Goal: Transaction & Acquisition: Purchase product/service

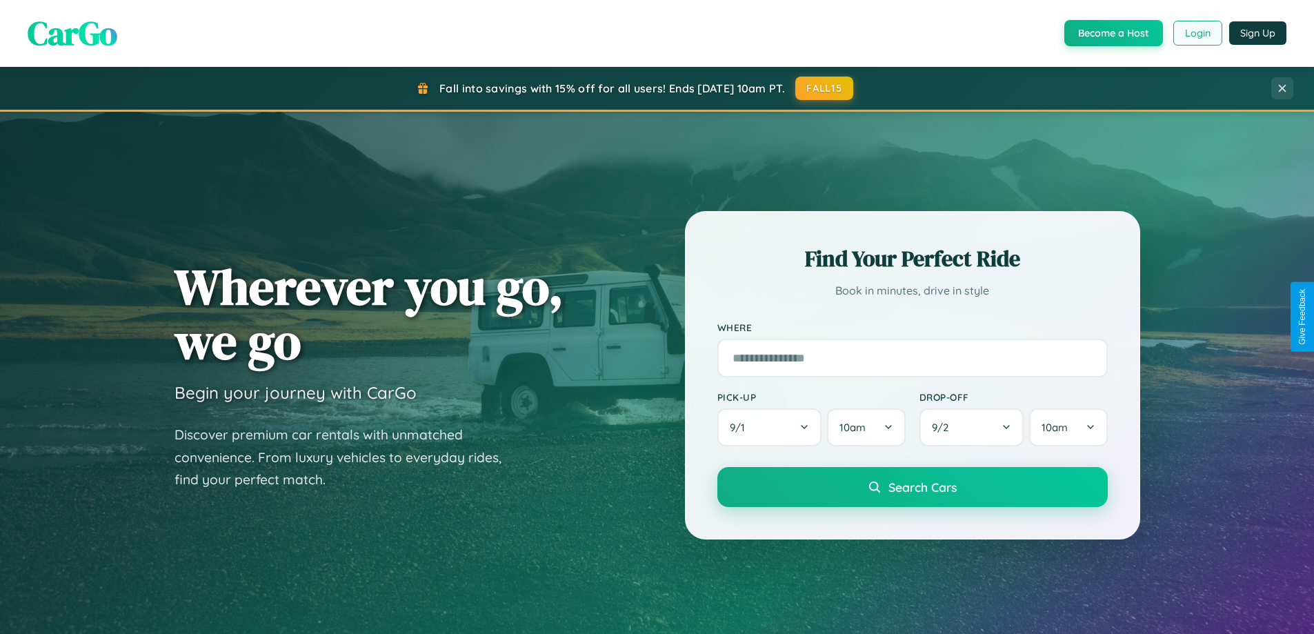
click at [1197, 33] on button "Login" at bounding box center [1197, 33] width 49 height 25
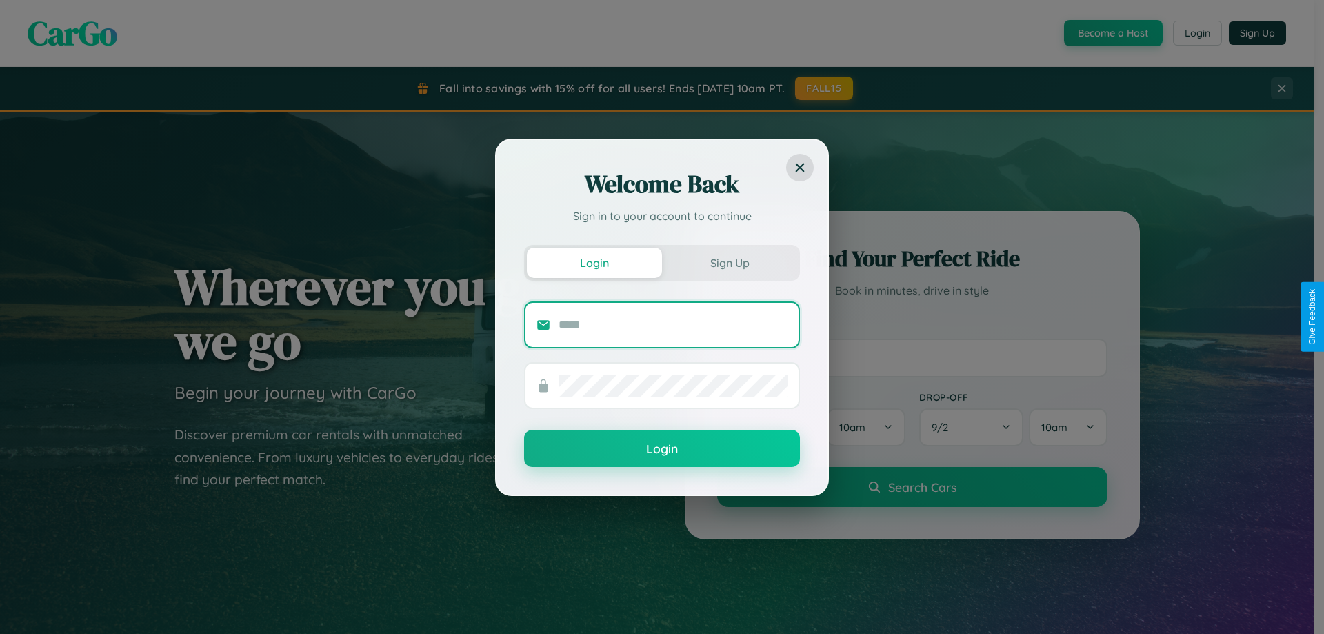
click at [673, 324] on input "text" at bounding box center [673, 325] width 229 height 22
type input "**********"
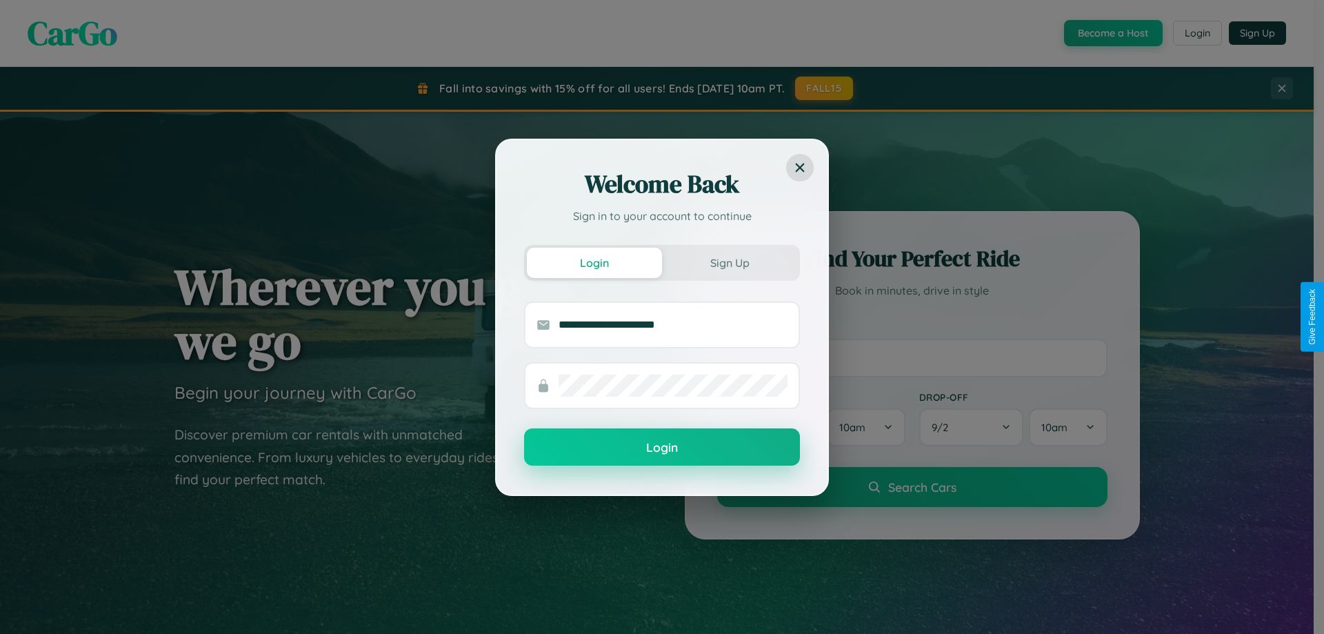
click at [662, 448] on button "Login" at bounding box center [662, 446] width 276 height 37
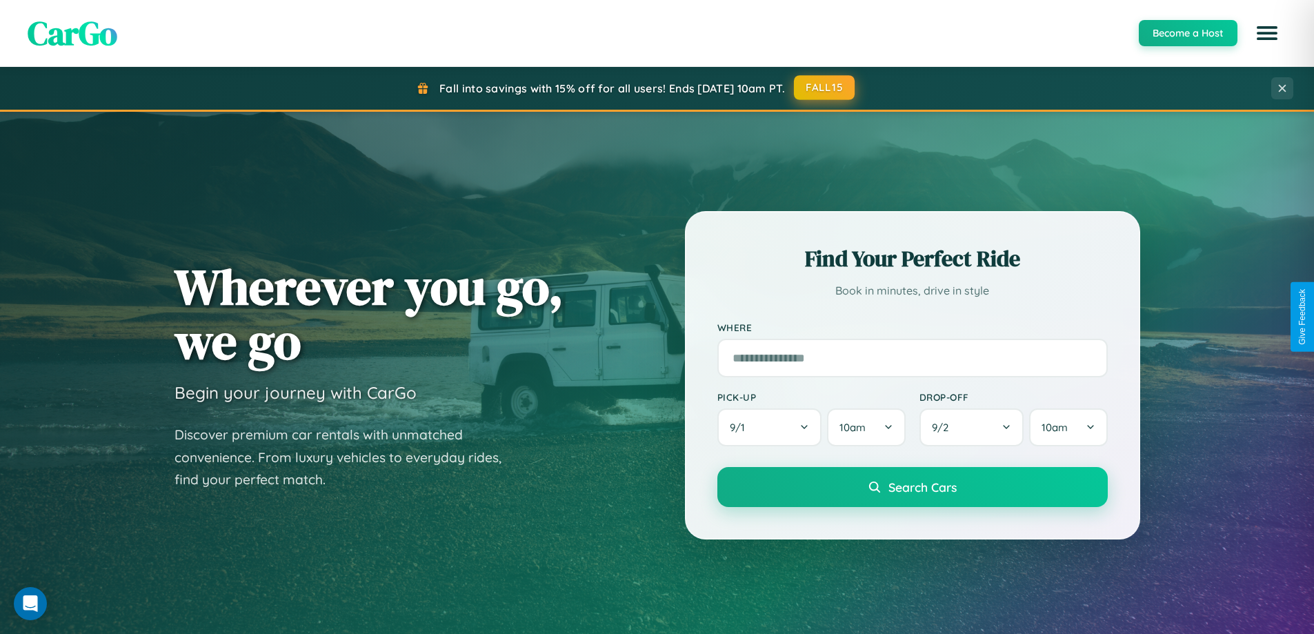
click at [825, 88] on button "FALL15" at bounding box center [824, 87] width 61 height 25
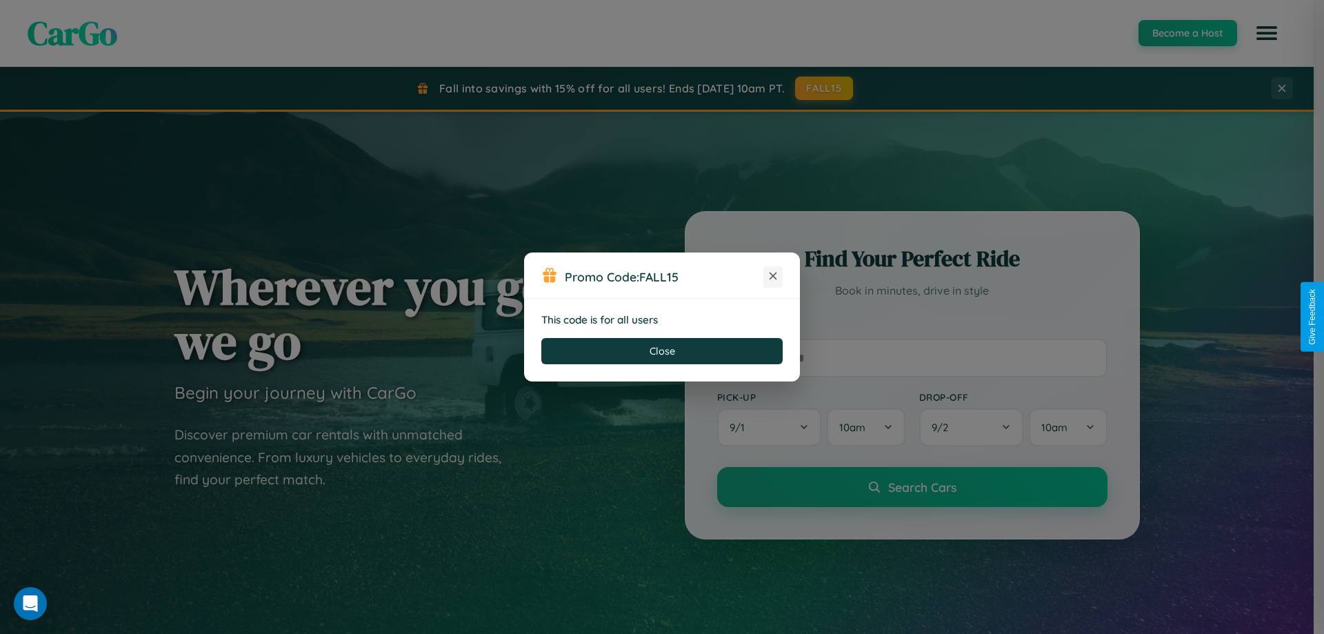
click at [773, 277] on icon at bounding box center [773, 276] width 14 height 14
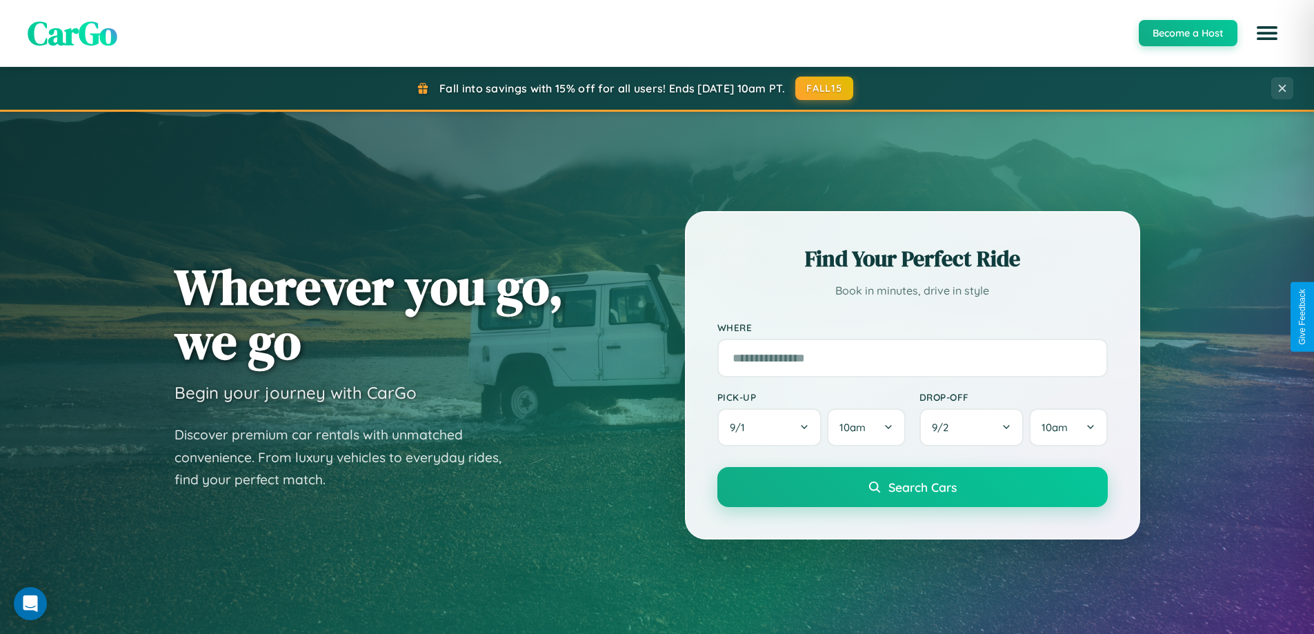
scroll to position [1616, 0]
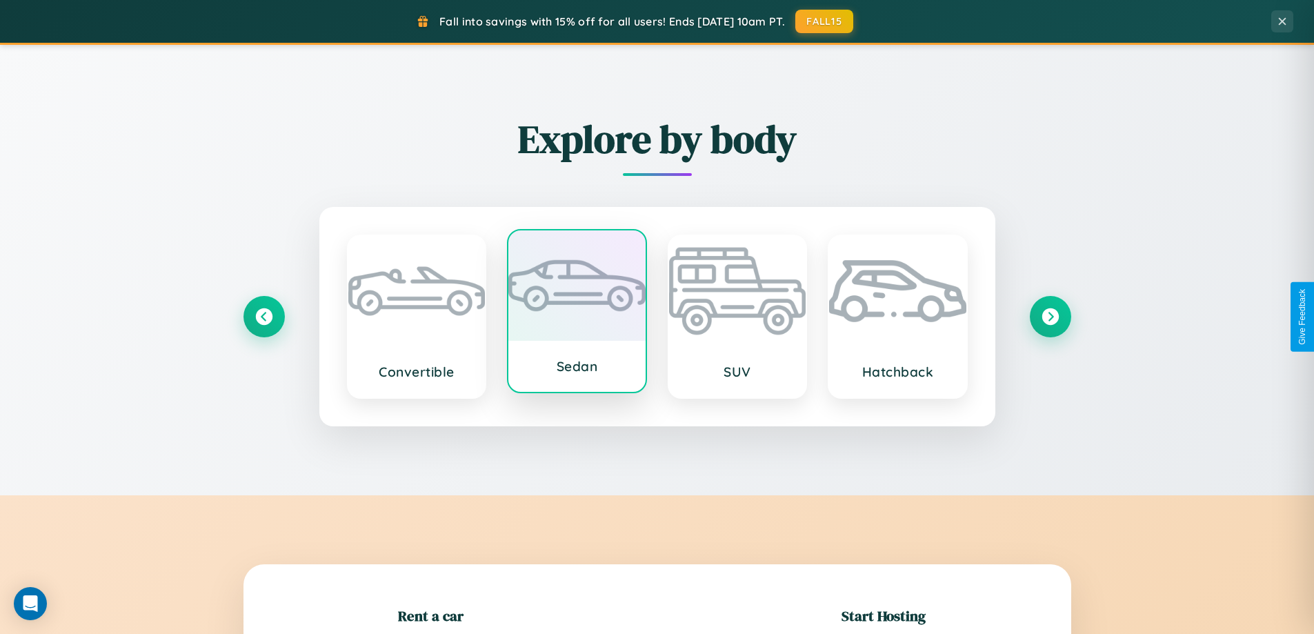
click at [577, 311] on div at bounding box center [576, 285] width 137 height 110
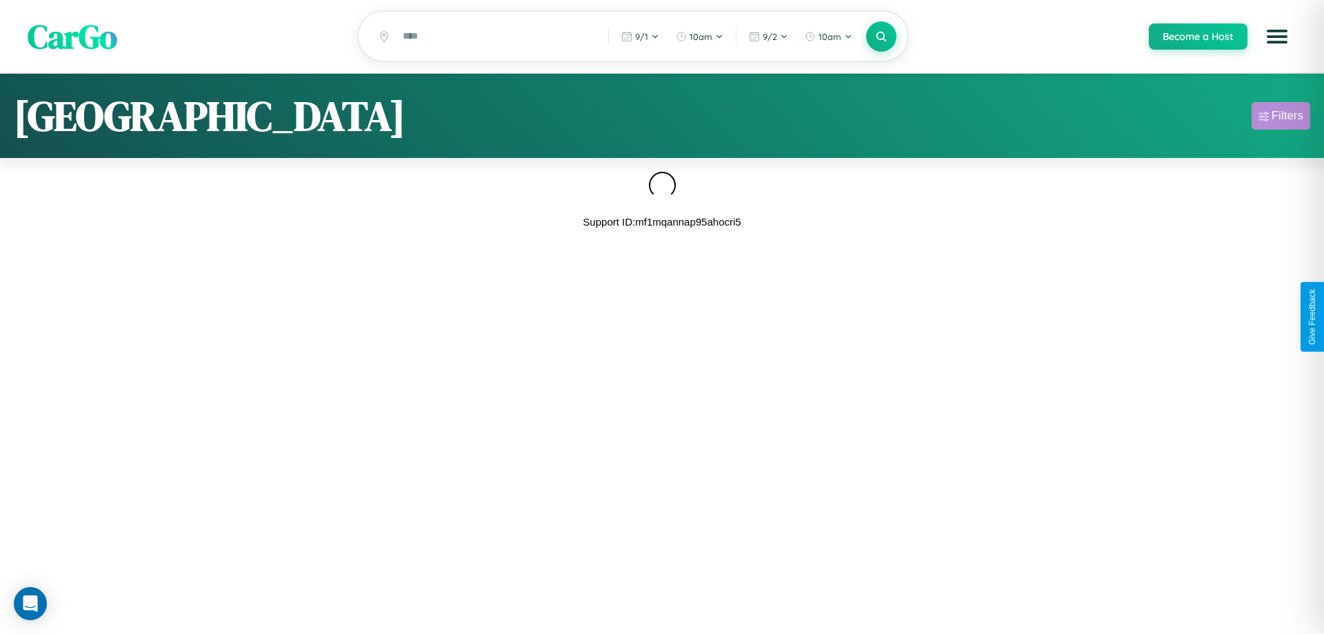
click at [1281, 118] on div "Filters" at bounding box center [1288, 116] width 32 height 14
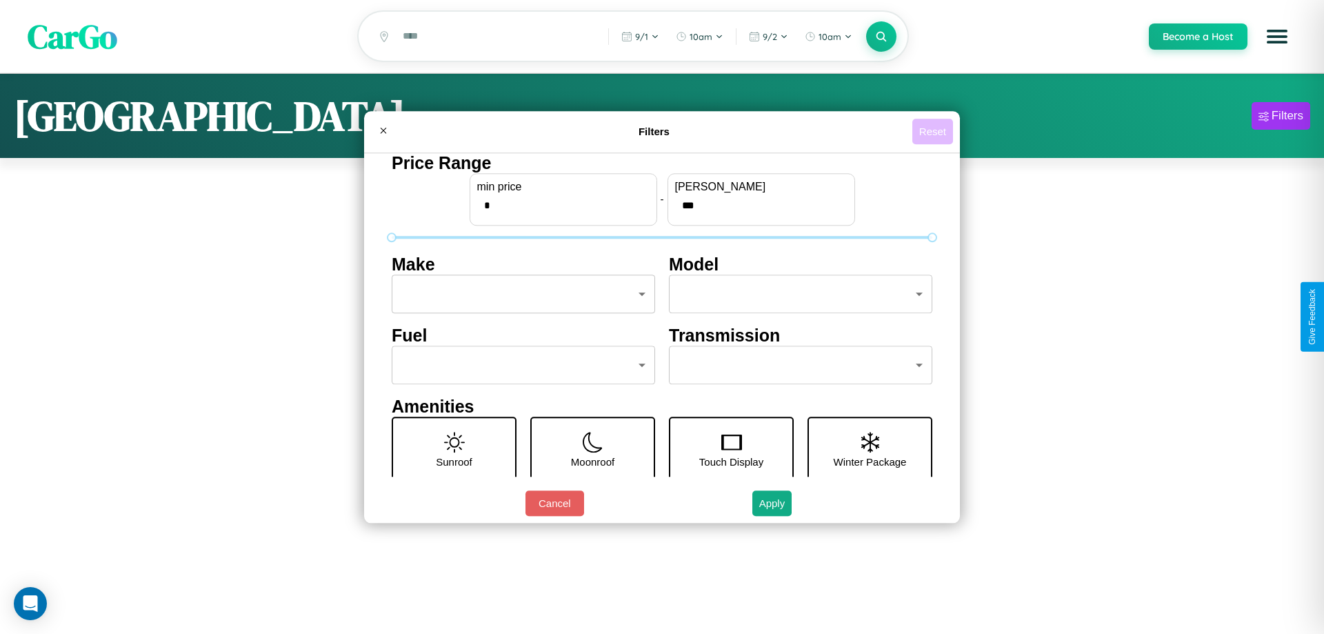
click at [932, 131] on button "Reset" at bounding box center [932, 132] width 41 height 26
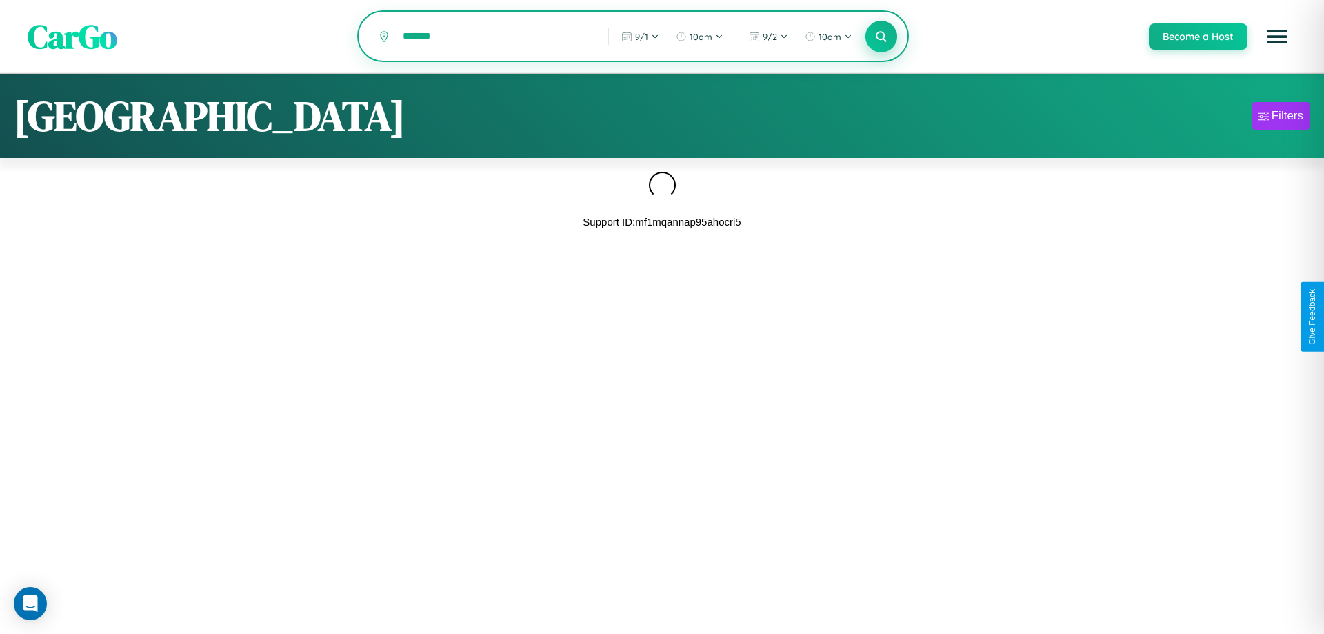
type input "*******"
click at [881, 37] on icon at bounding box center [881, 36] width 13 height 13
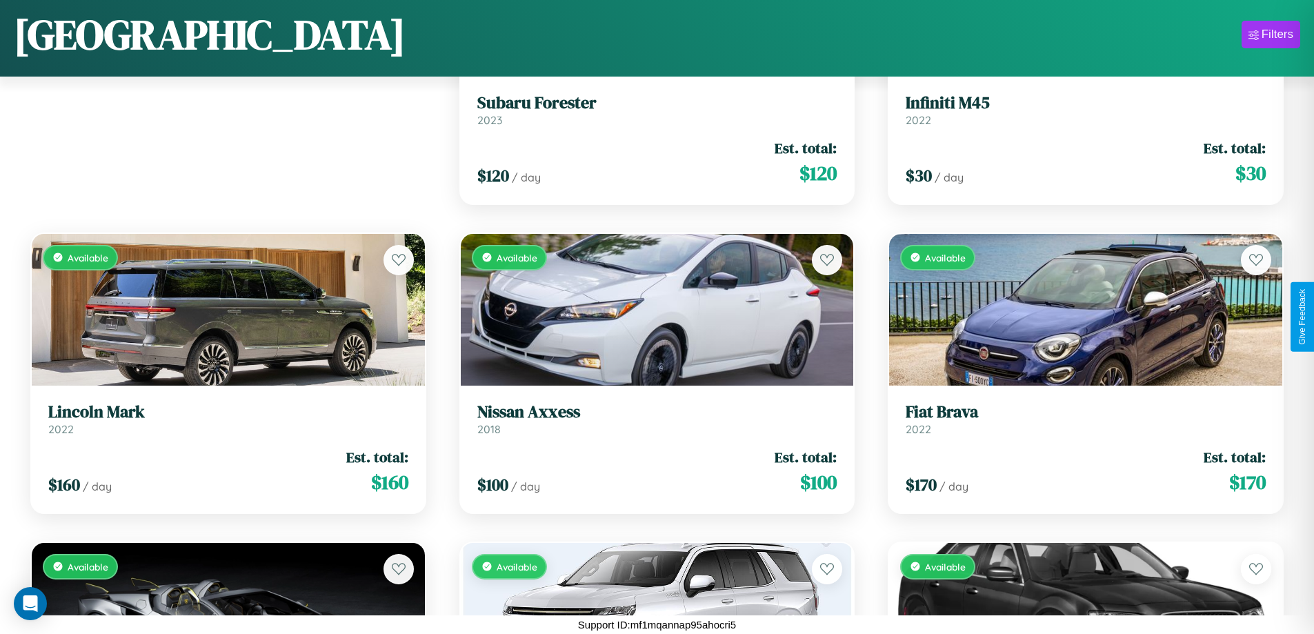
scroll to position [1429, 0]
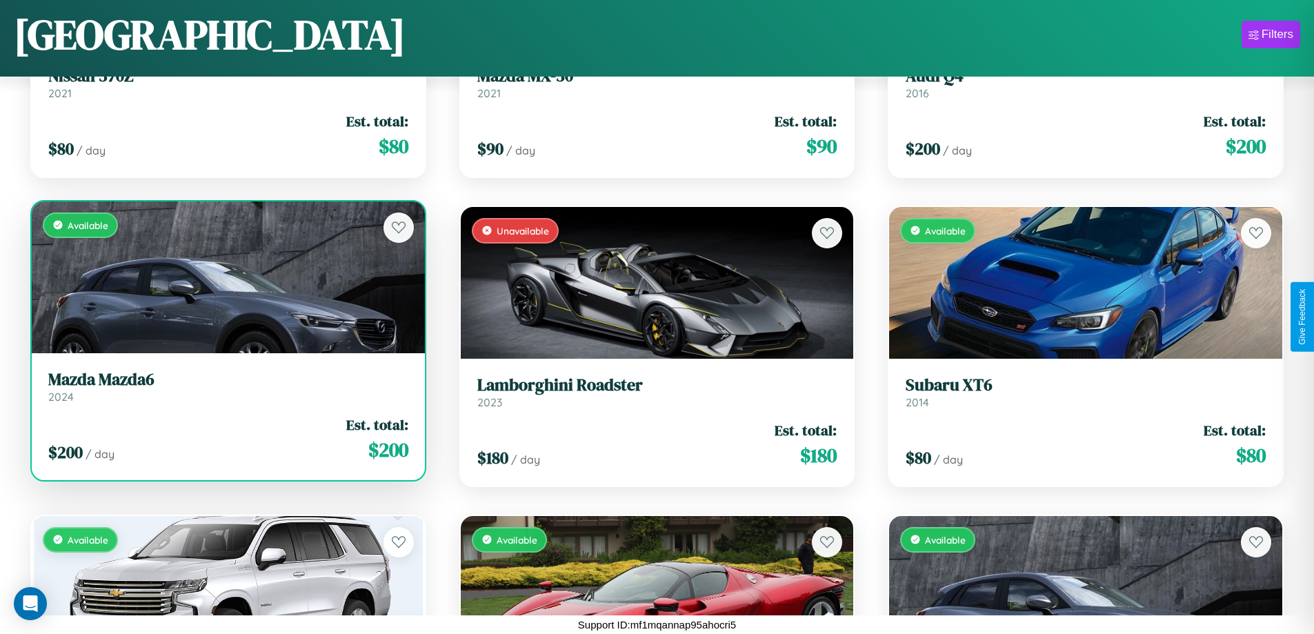
click at [226, 392] on link "Mazda Mazda6 2024" at bounding box center [228, 387] width 360 height 34
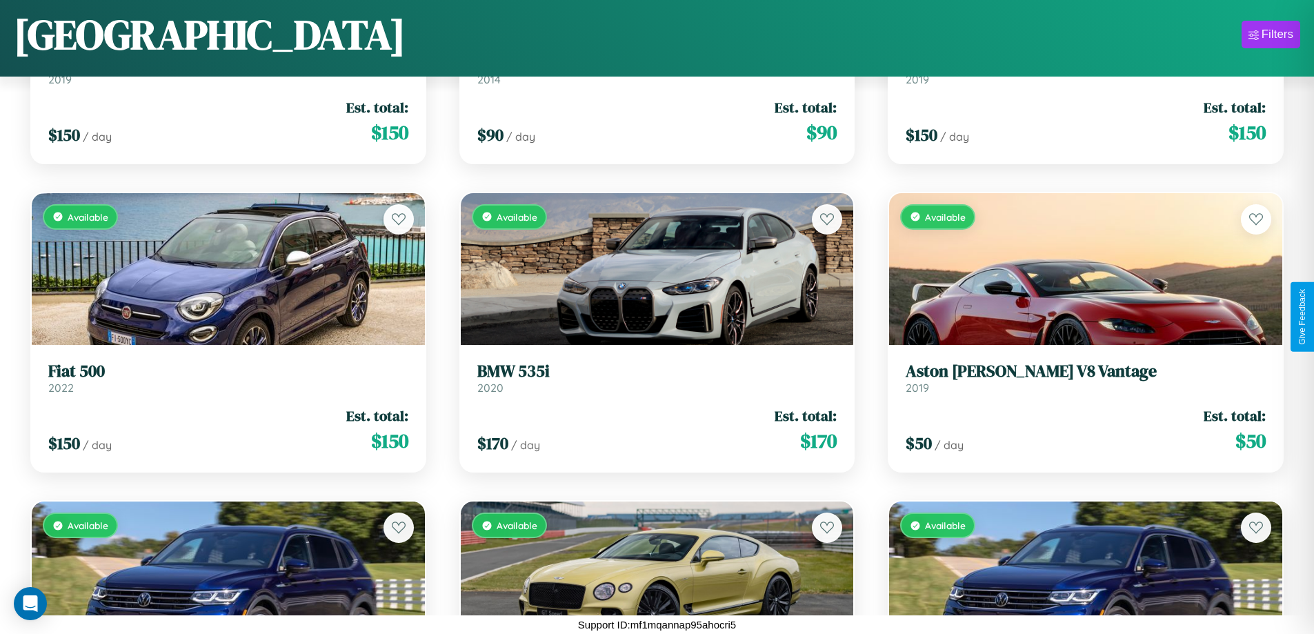
scroll to position [16871, 0]
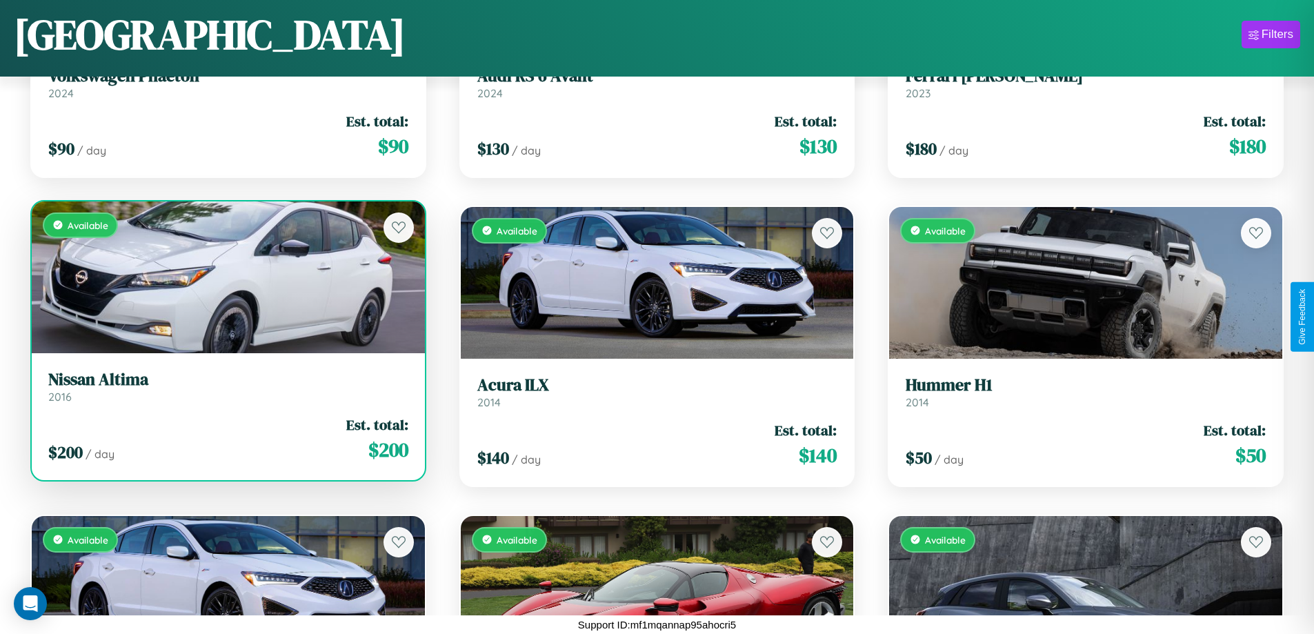
click at [226, 392] on link "Nissan Altima 2016" at bounding box center [228, 387] width 360 height 34
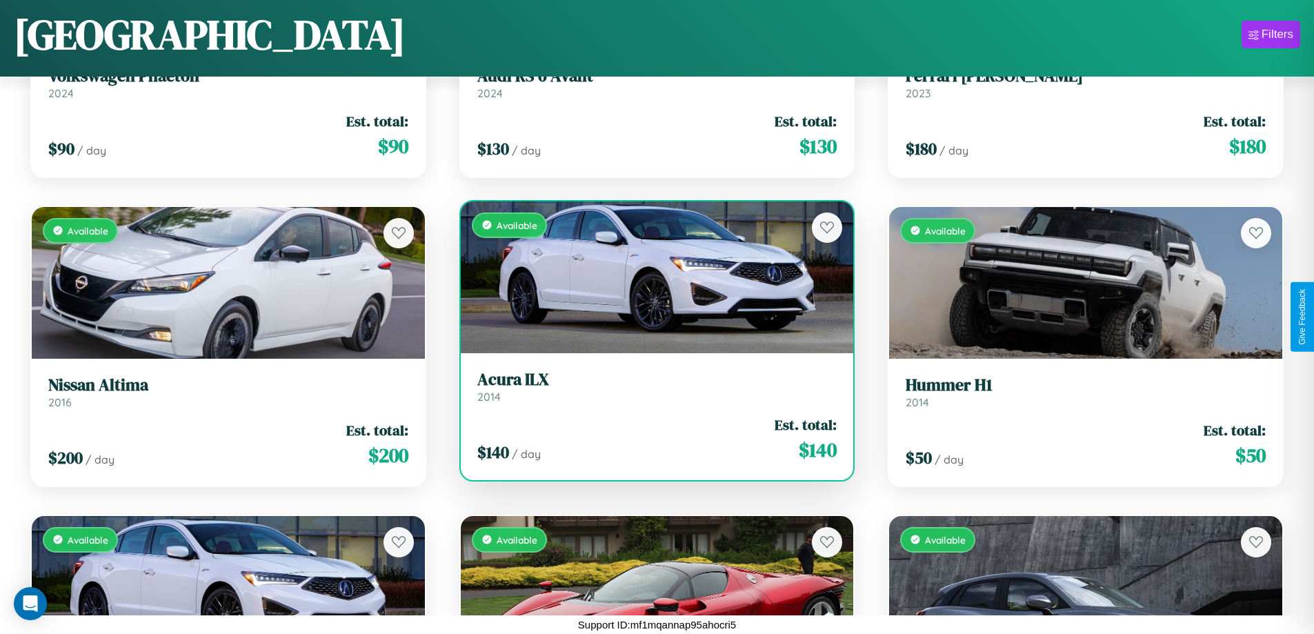
scroll to position [8533, 0]
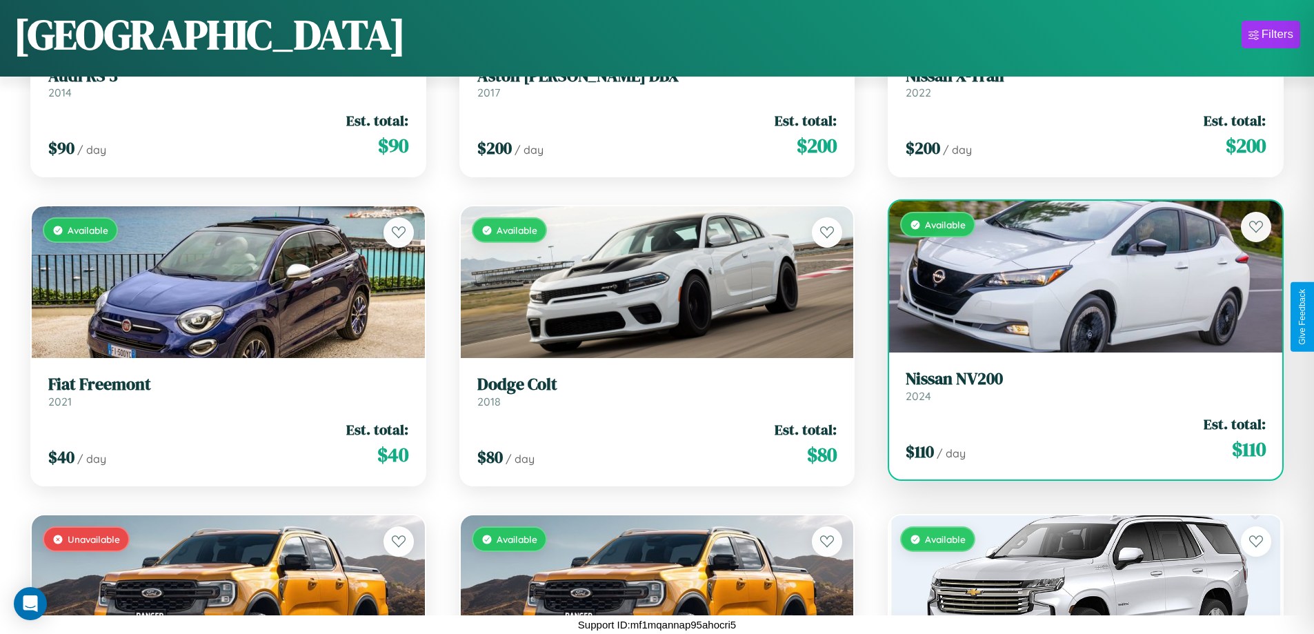
click at [1077, 391] on link "Nissan NV200 2024" at bounding box center [1086, 386] width 360 height 34
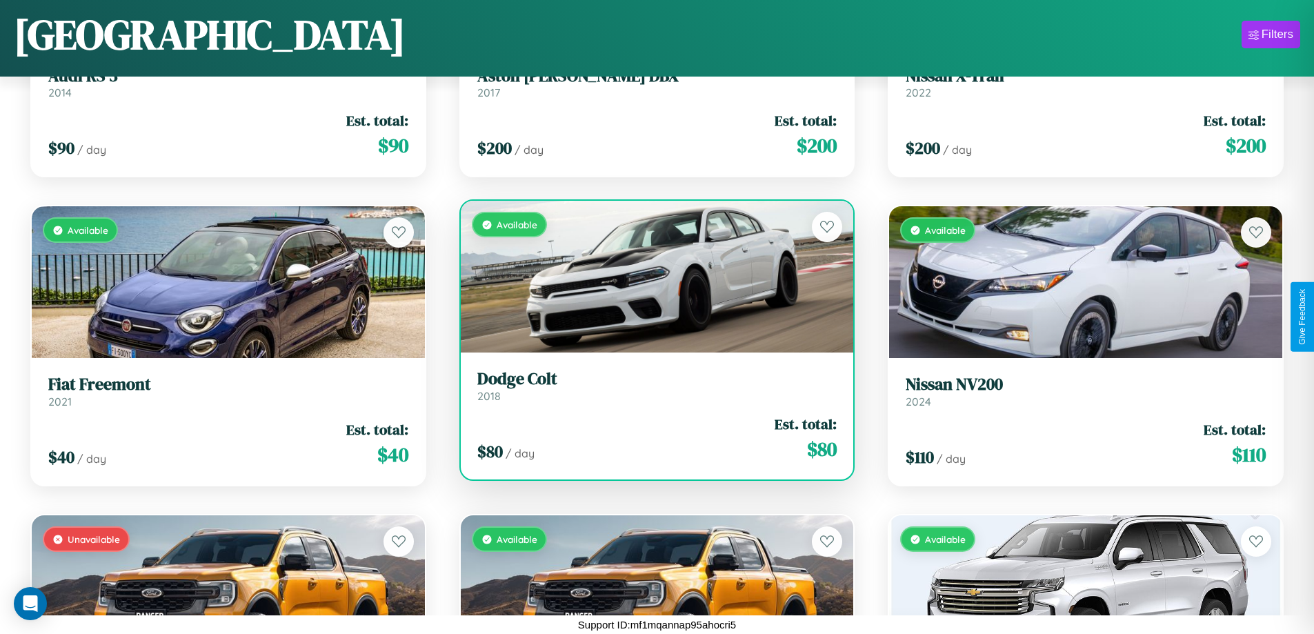
scroll to position [13166, 0]
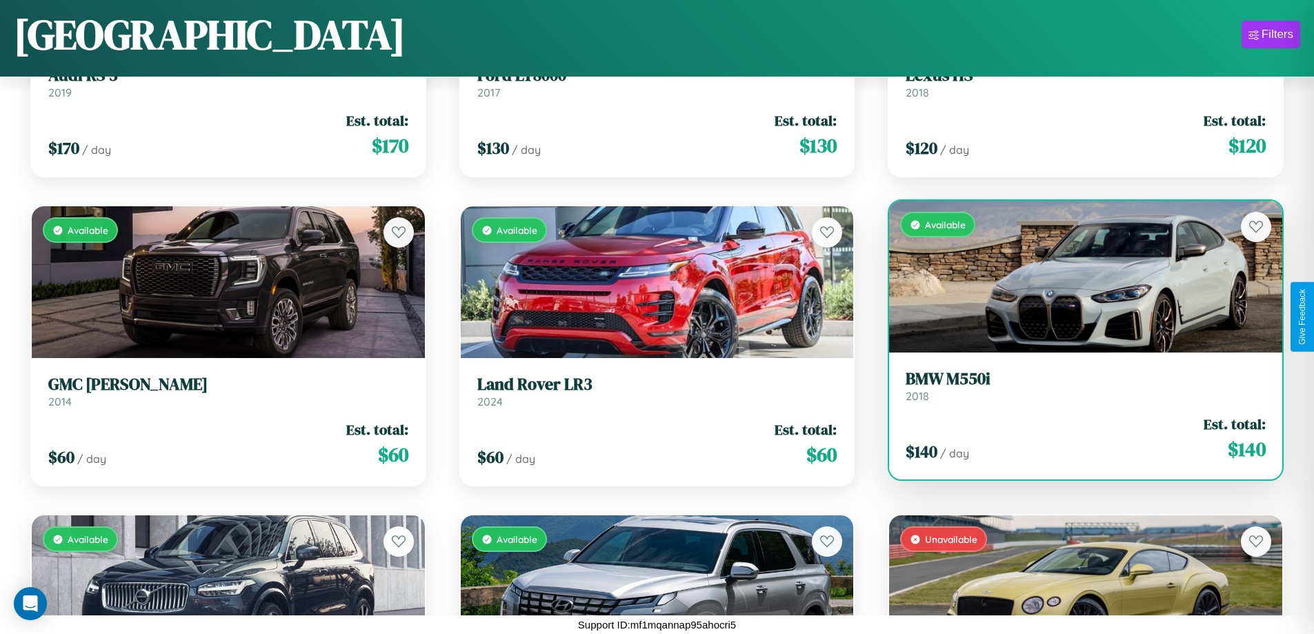
click at [1077, 391] on link "BMW M550i 2018" at bounding box center [1086, 386] width 360 height 34
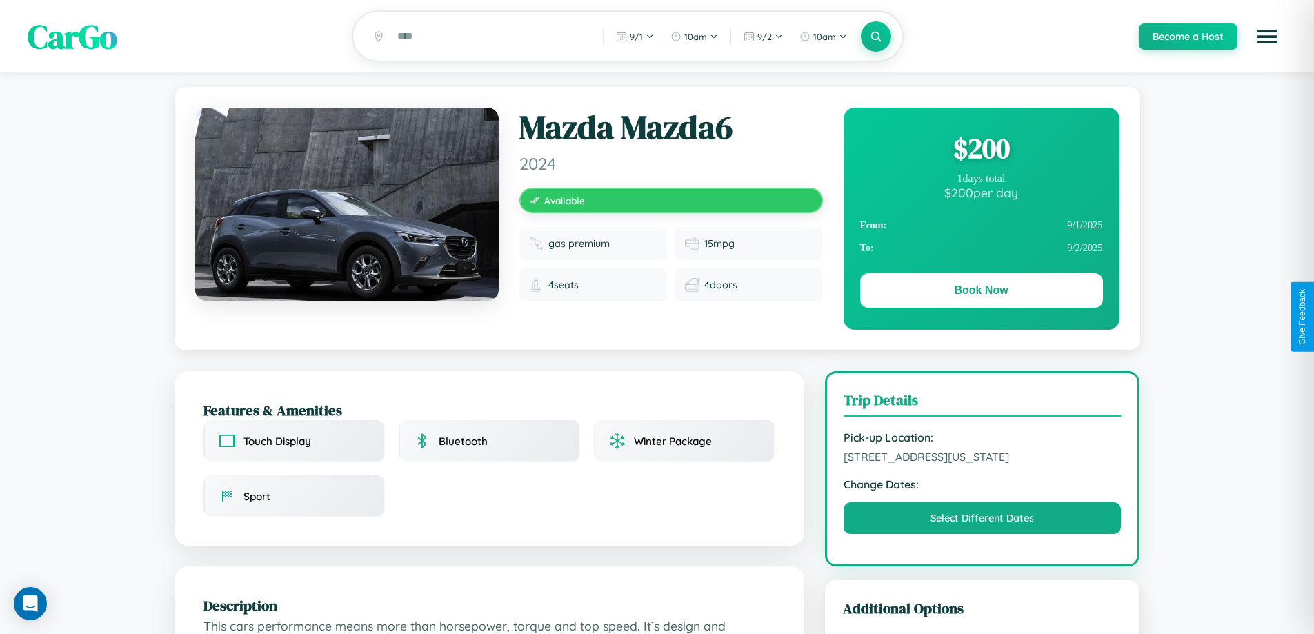
scroll to position [453, 0]
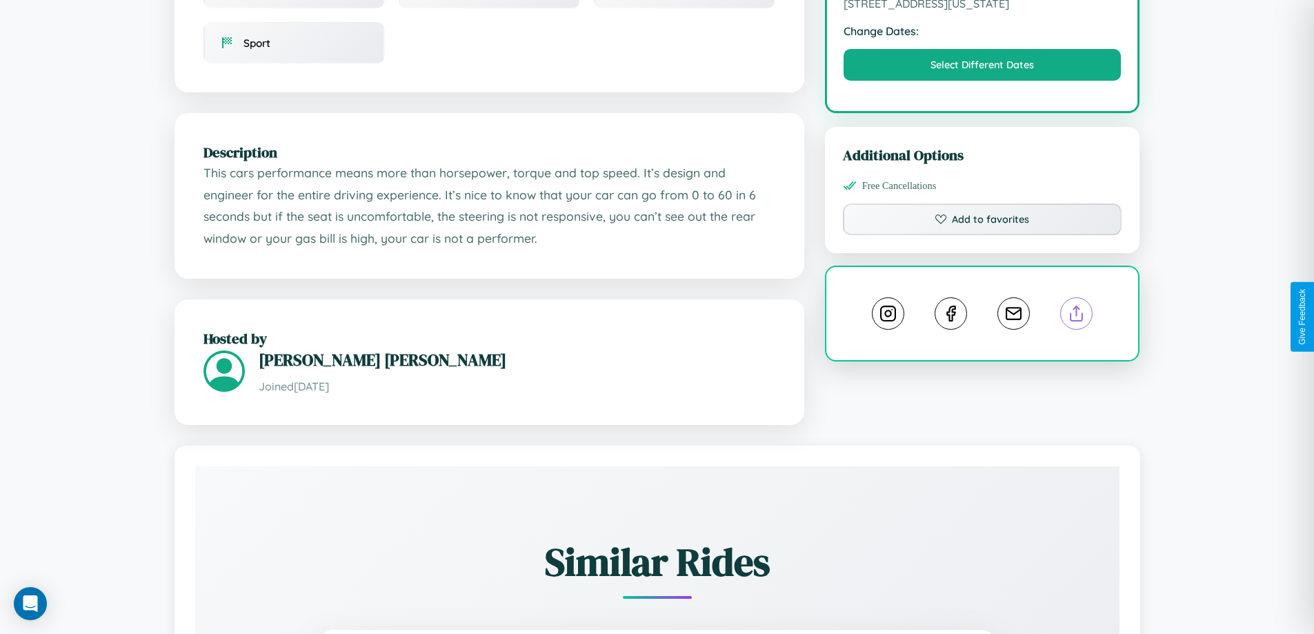
click at [1077, 315] on line at bounding box center [1077, 311] width 0 height 10
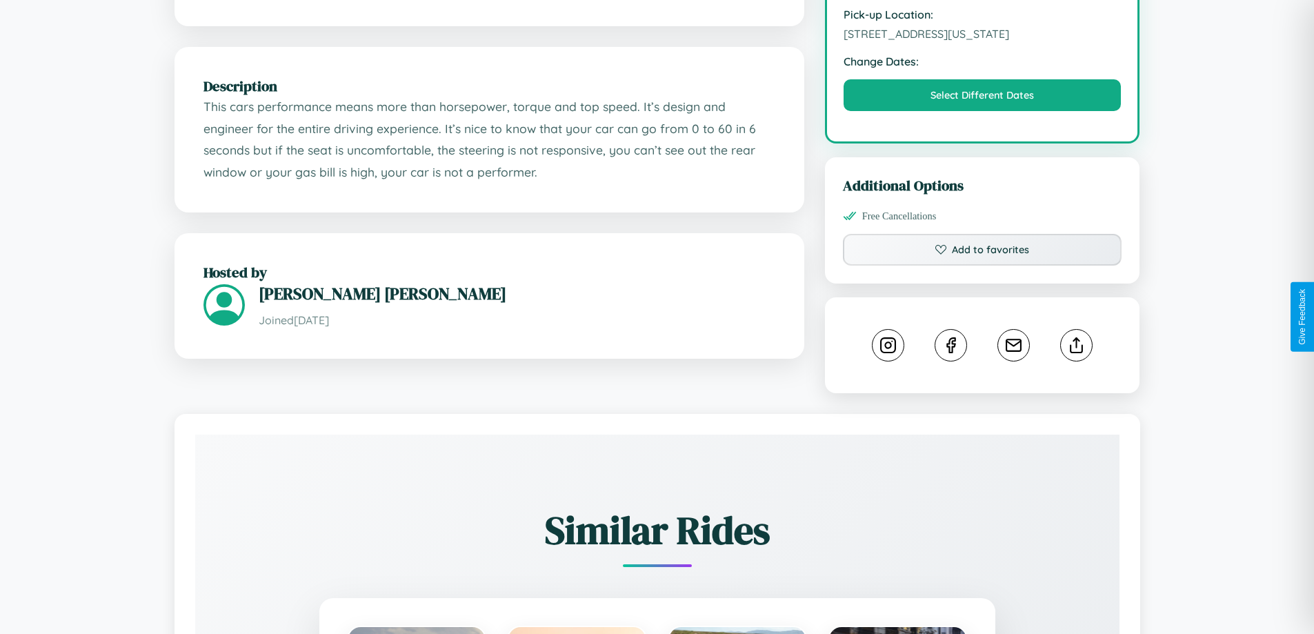
scroll to position [453, 0]
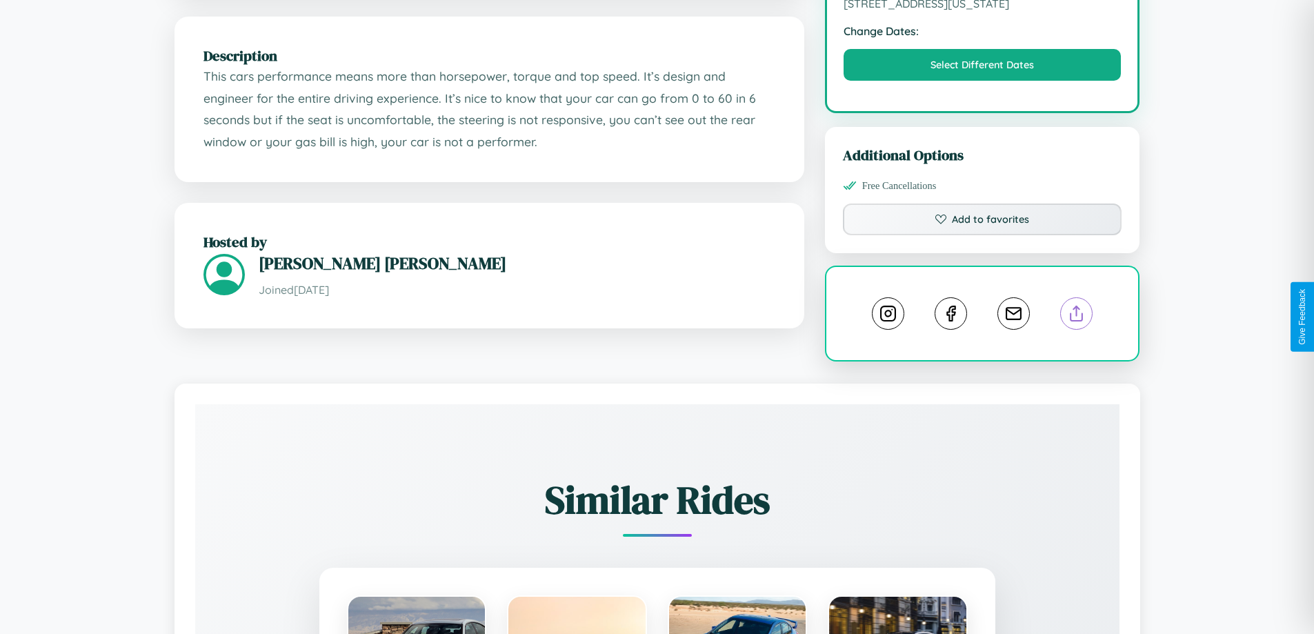
click at [1077, 316] on line at bounding box center [1077, 311] width 0 height 10
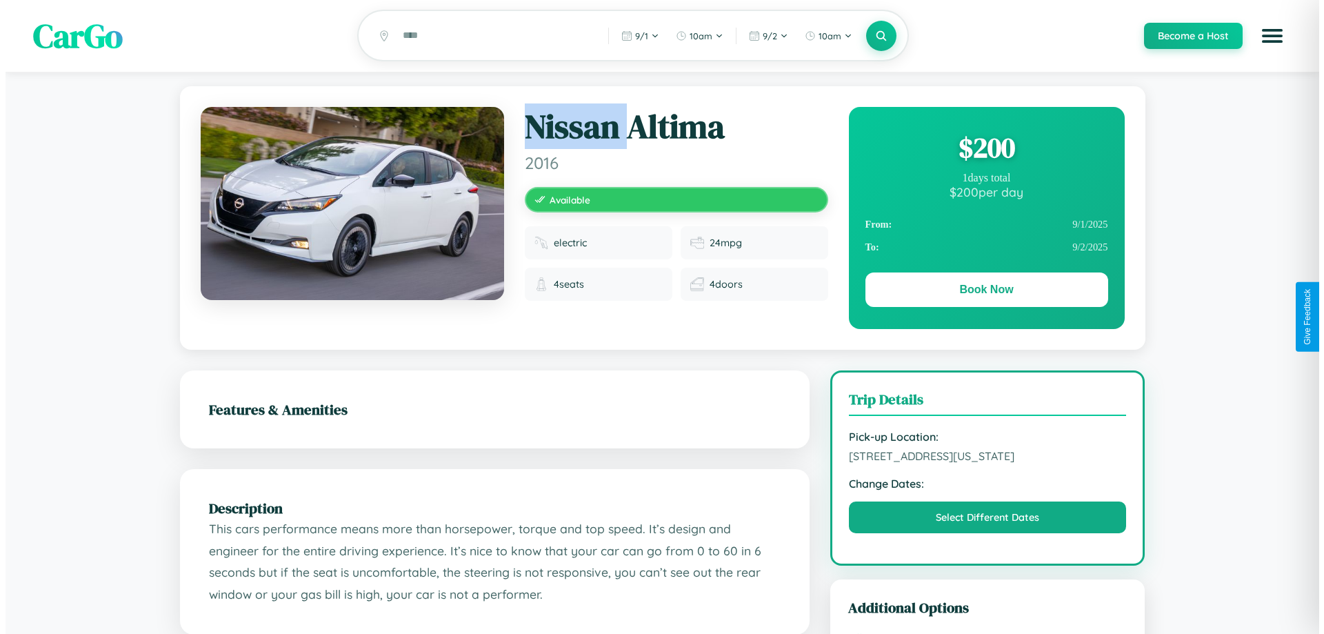
scroll to position [0, 0]
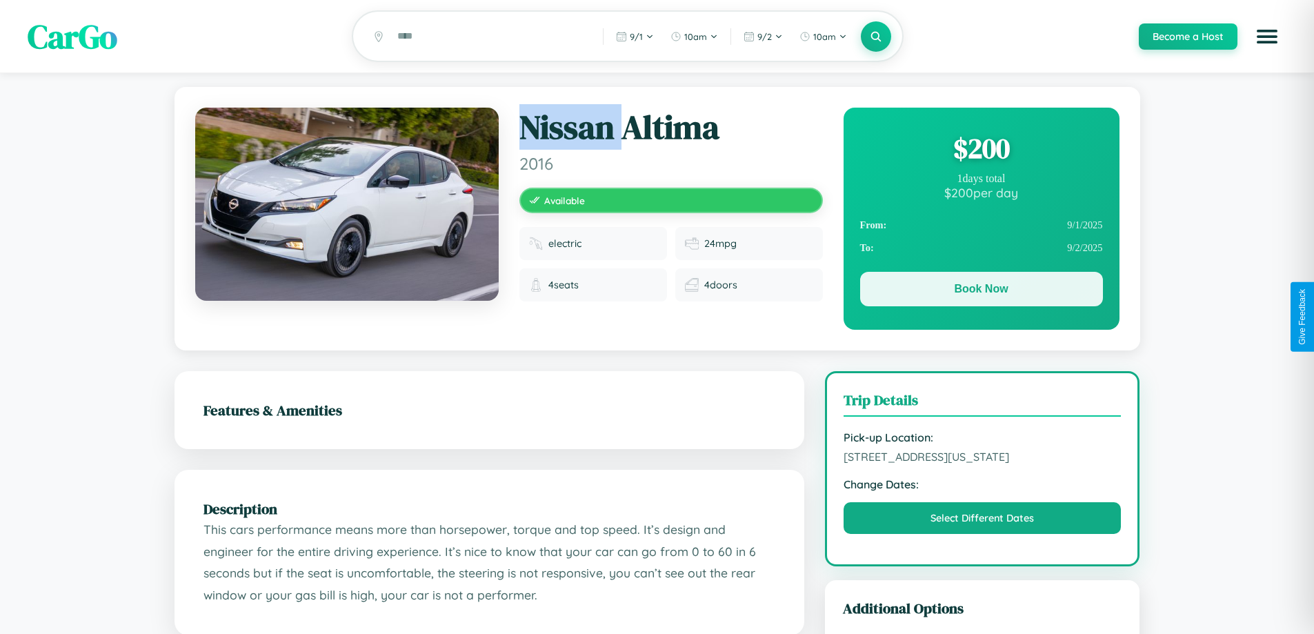
click at [981, 291] on button "Book Now" at bounding box center [981, 289] width 243 height 34
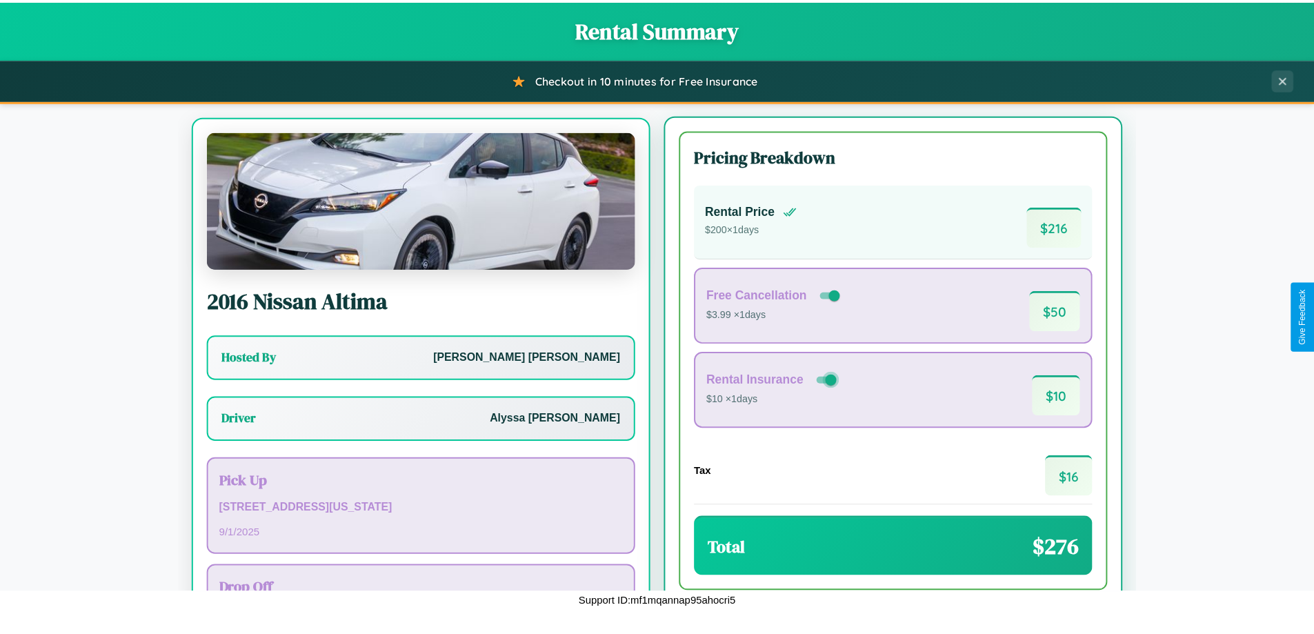
scroll to position [64, 0]
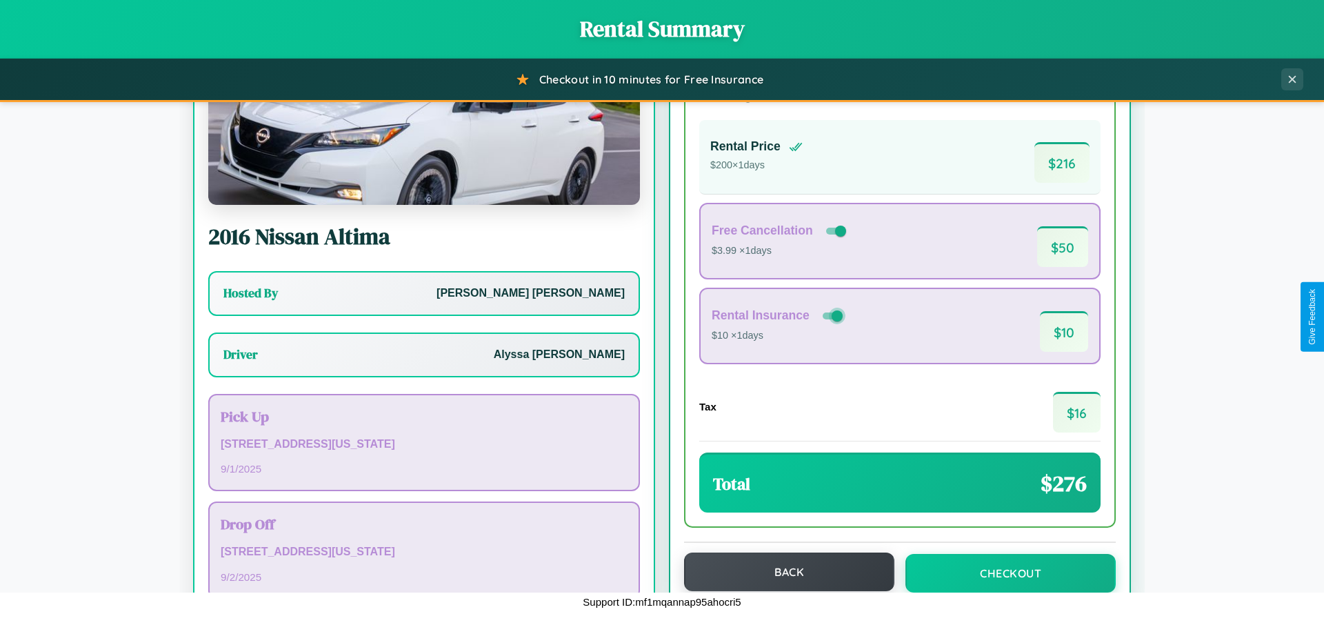
click at [783, 572] on button "Back" at bounding box center [789, 571] width 210 height 39
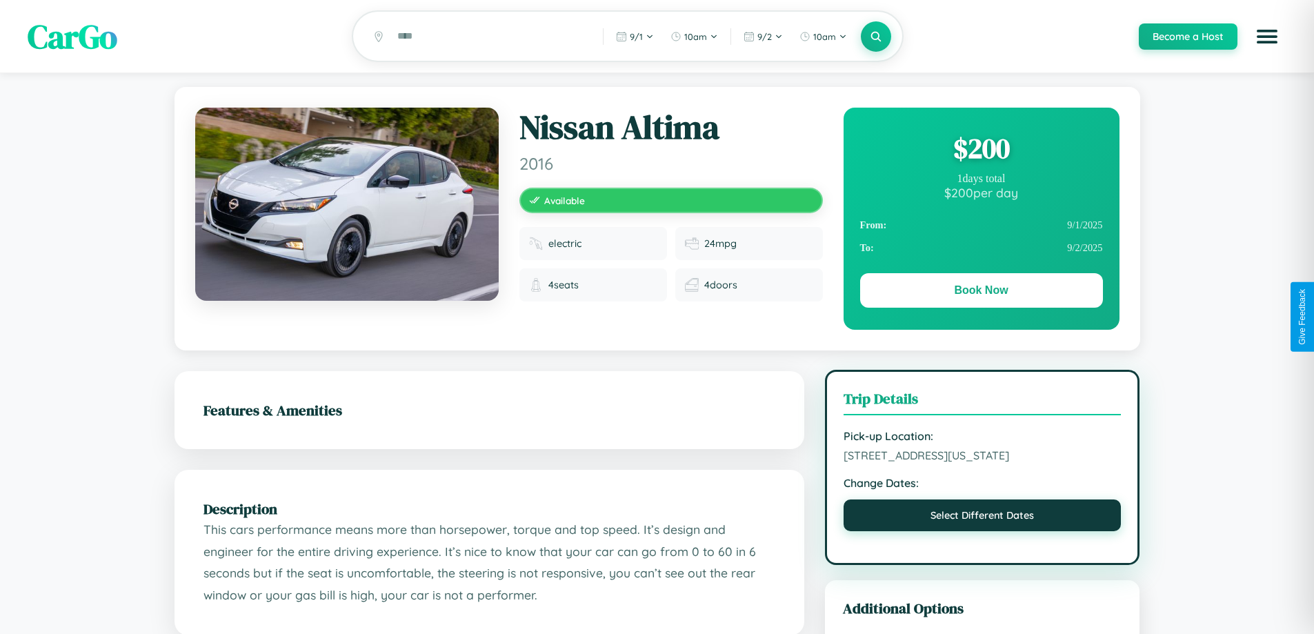
click at [982, 517] on button "Select Different Dates" at bounding box center [982, 515] width 278 height 32
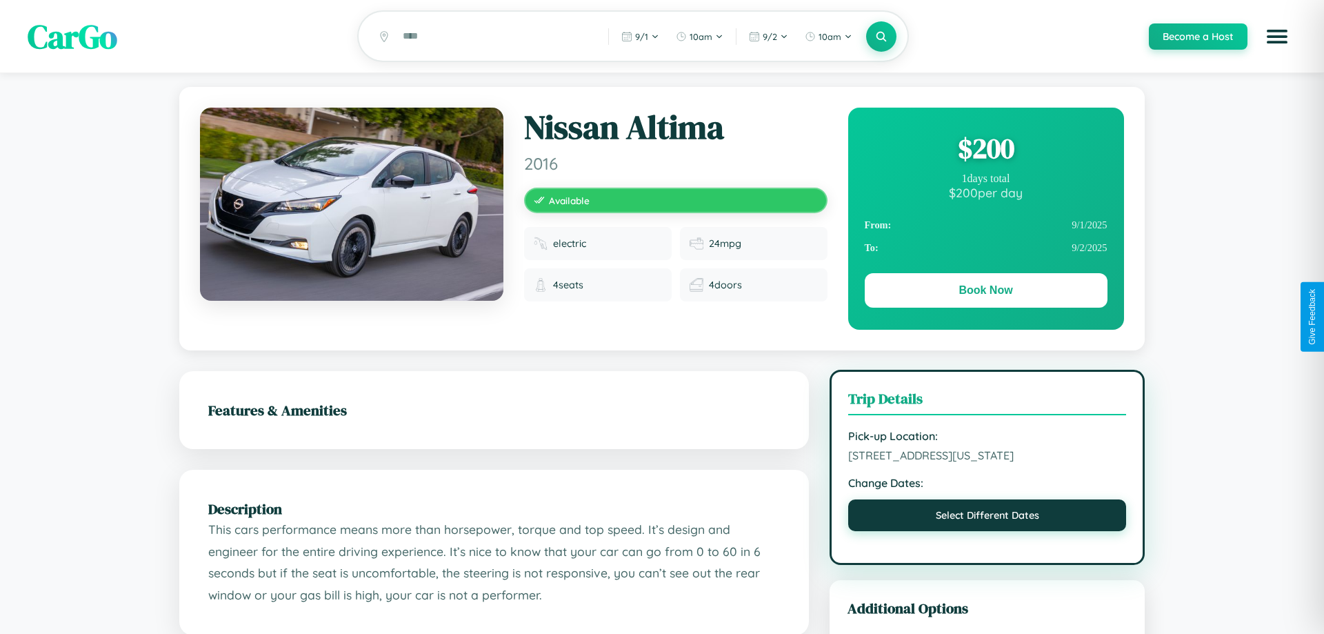
select select "*"
select select "****"
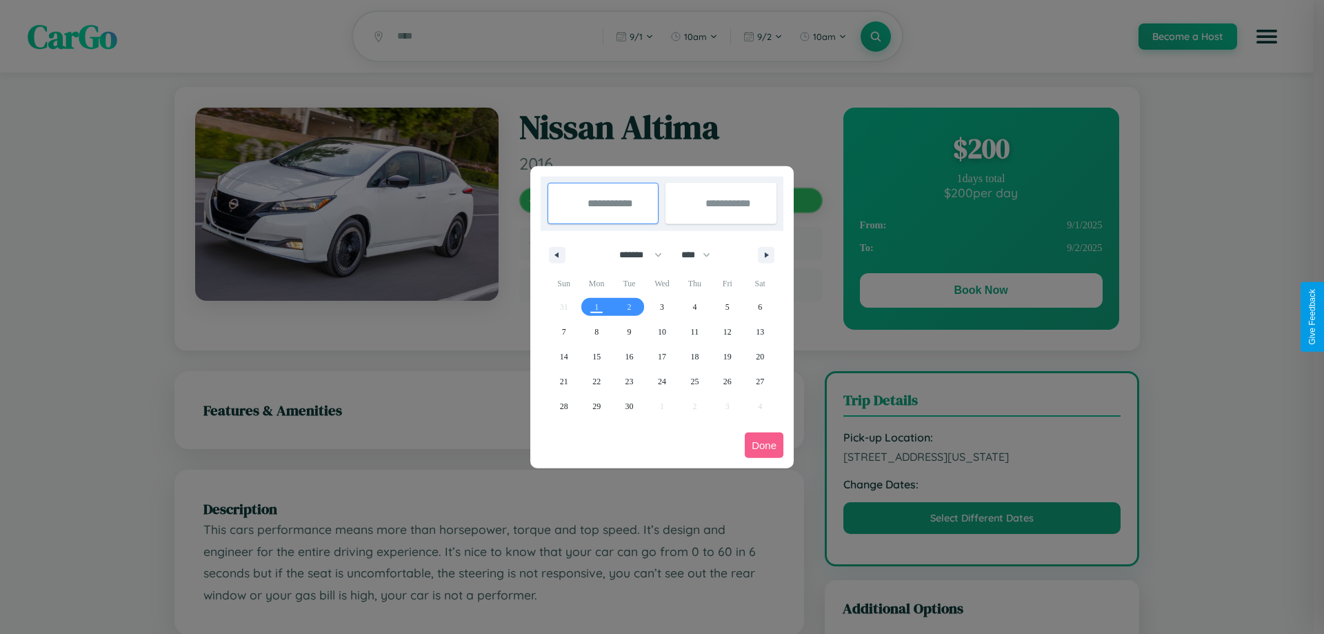
click at [635, 254] on select "******* ******** ***** ***** *** **** **** ****** ********* ******* ******** **…" at bounding box center [638, 254] width 59 height 23
select select "*"
drag, startPoint x: 702, startPoint y: 254, endPoint x: 662, endPoint y: 277, distance: 45.7
click at [702, 254] on select "**** **** **** **** **** **** **** **** **** **** **** **** **** **** **** ****…" at bounding box center [695, 254] width 41 height 23
select select "****"
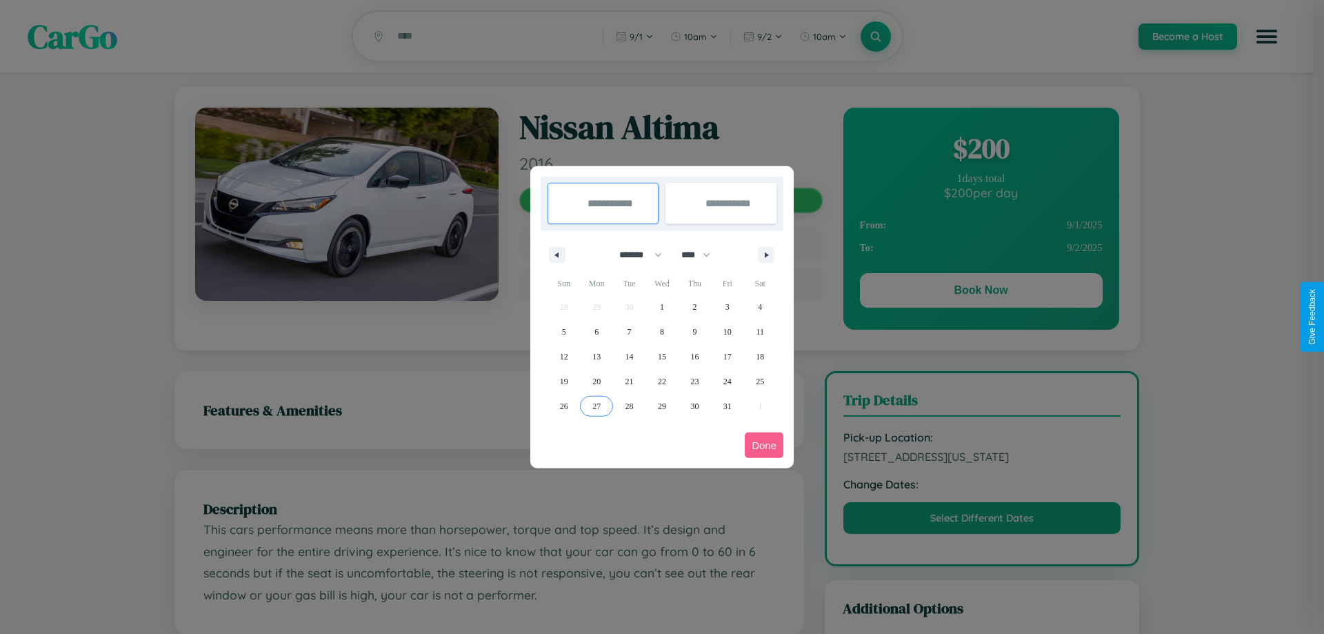
click at [597, 406] on span "27" at bounding box center [596, 406] width 8 height 25
type input "**********"
click at [766, 254] on icon "button" at bounding box center [769, 255] width 7 height 6
select select "*"
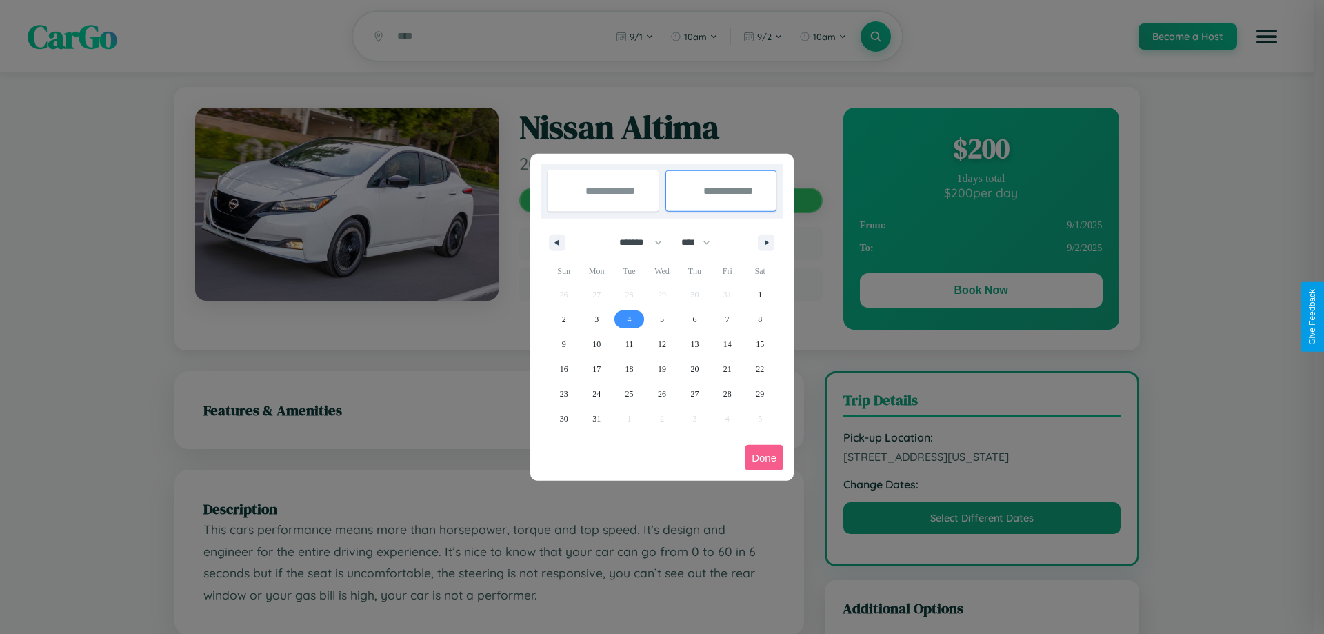
click at [629, 319] on span "4" at bounding box center [630, 319] width 4 height 25
type input "**********"
select select "*"
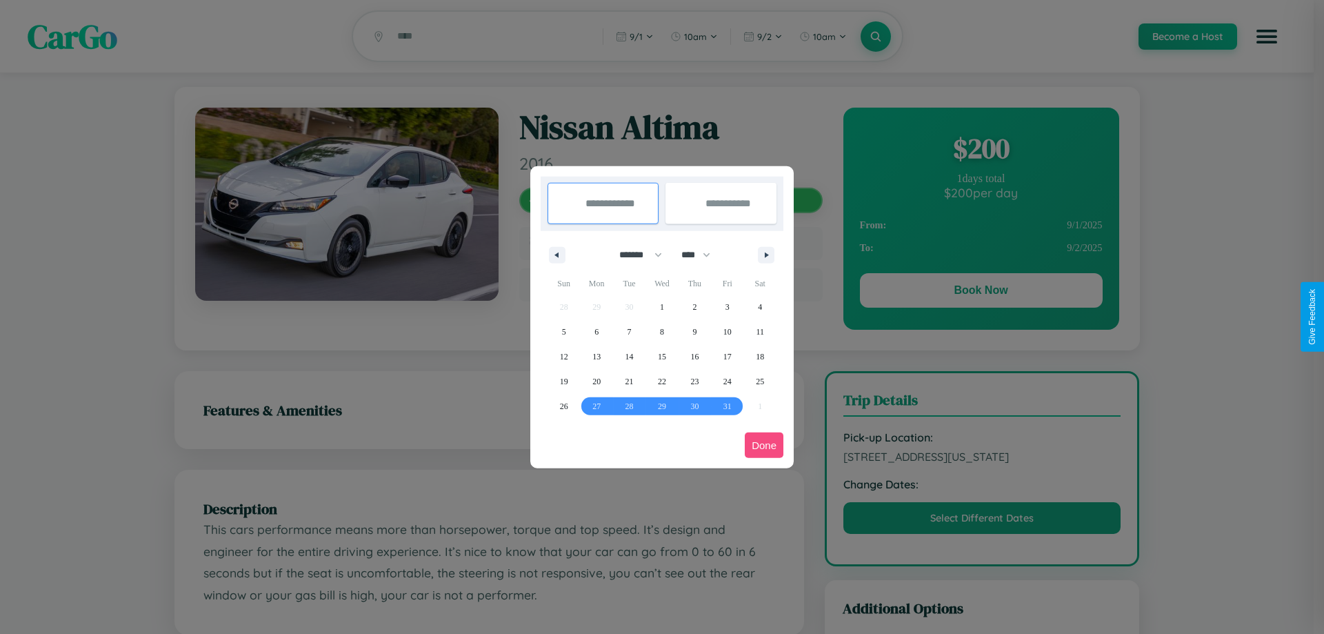
click at [764, 445] on button "Done" at bounding box center [764, 445] width 39 height 26
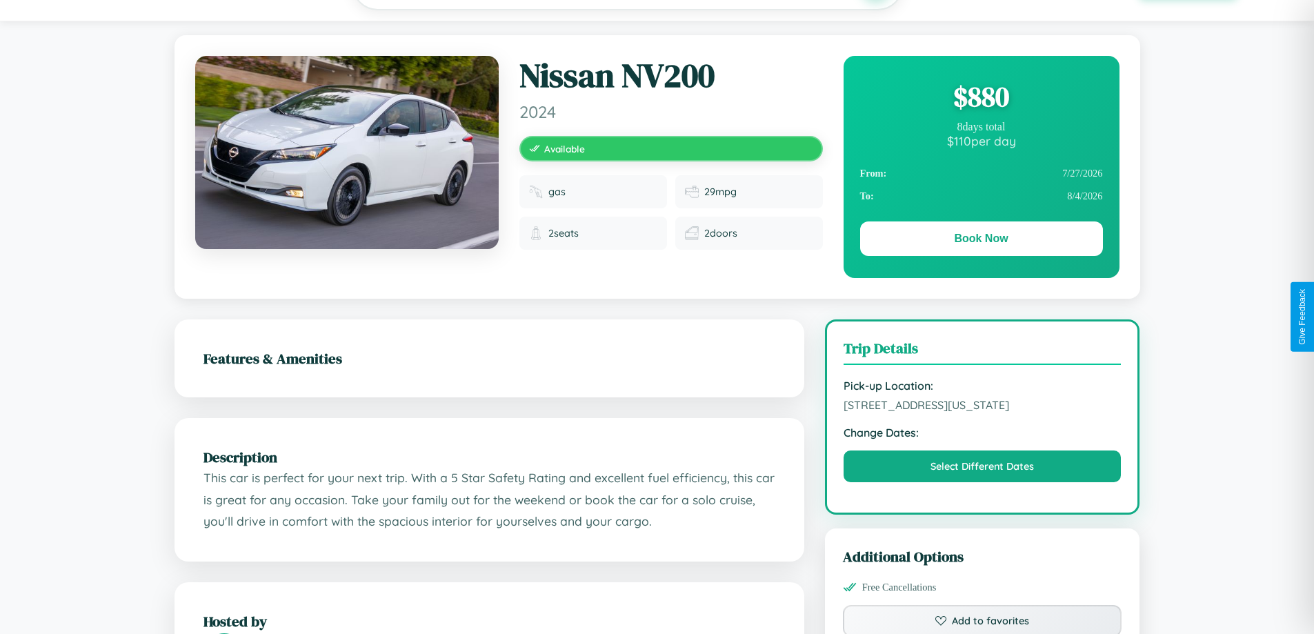
scroll to position [358, 0]
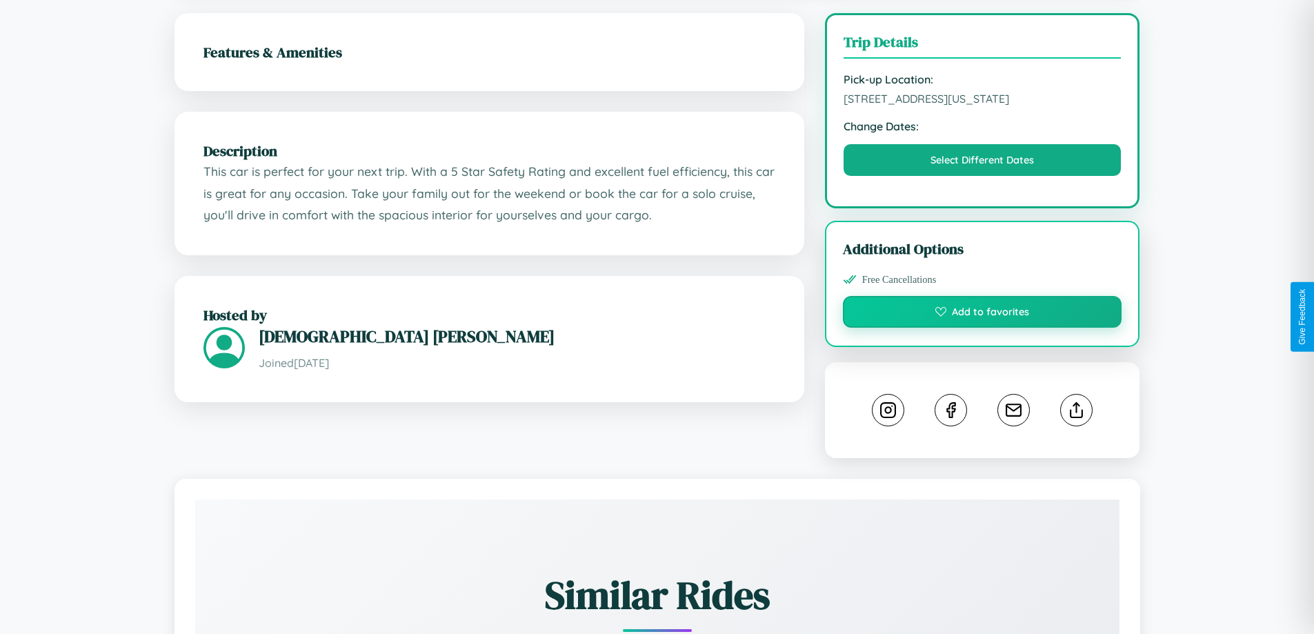
click at [982, 314] on button "Add to favorites" at bounding box center [982, 312] width 279 height 32
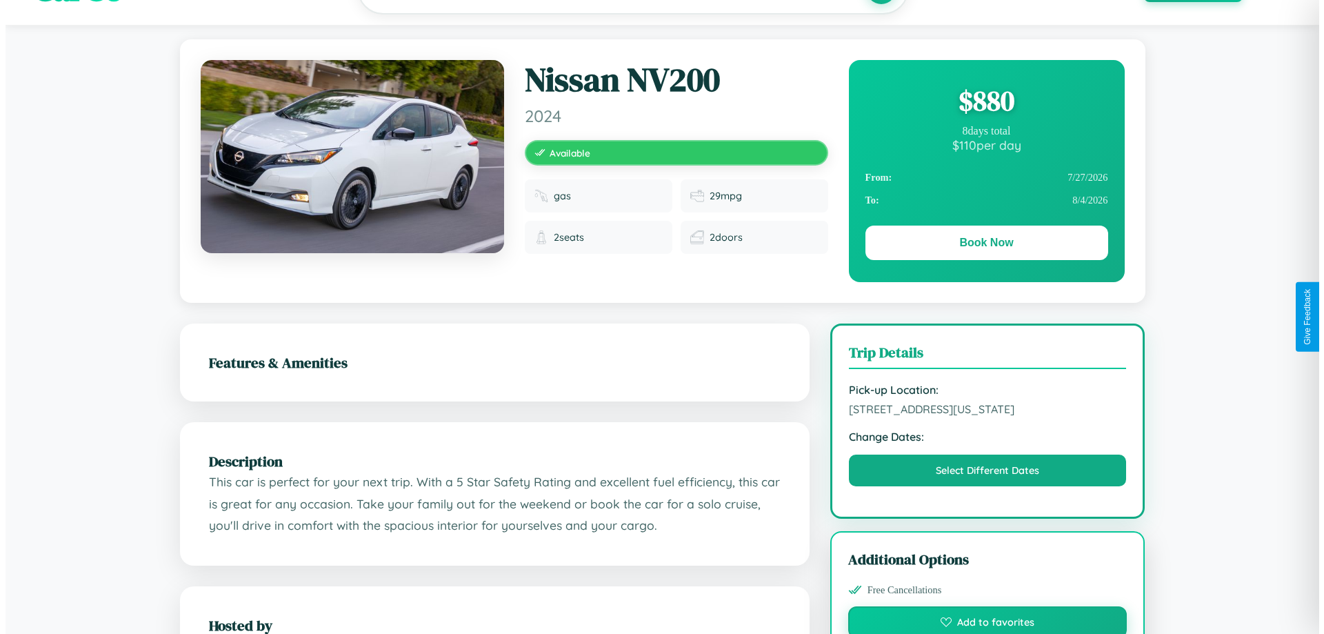
scroll to position [0, 0]
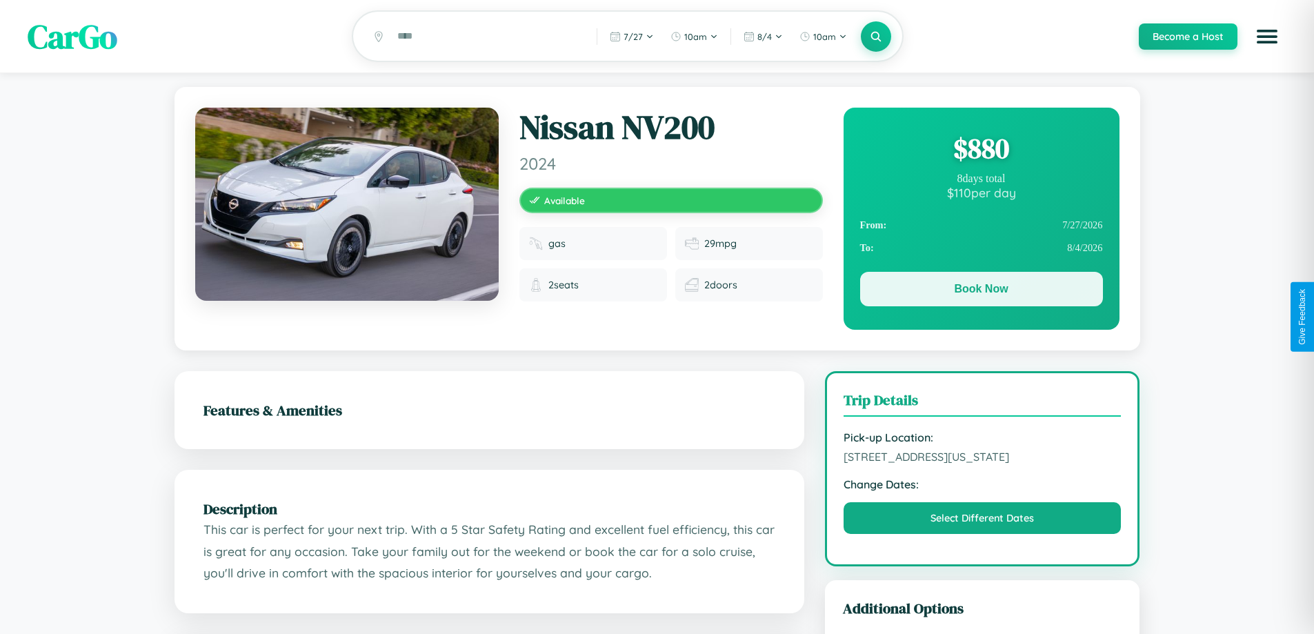
click at [981, 291] on button "Book Now" at bounding box center [981, 289] width 243 height 34
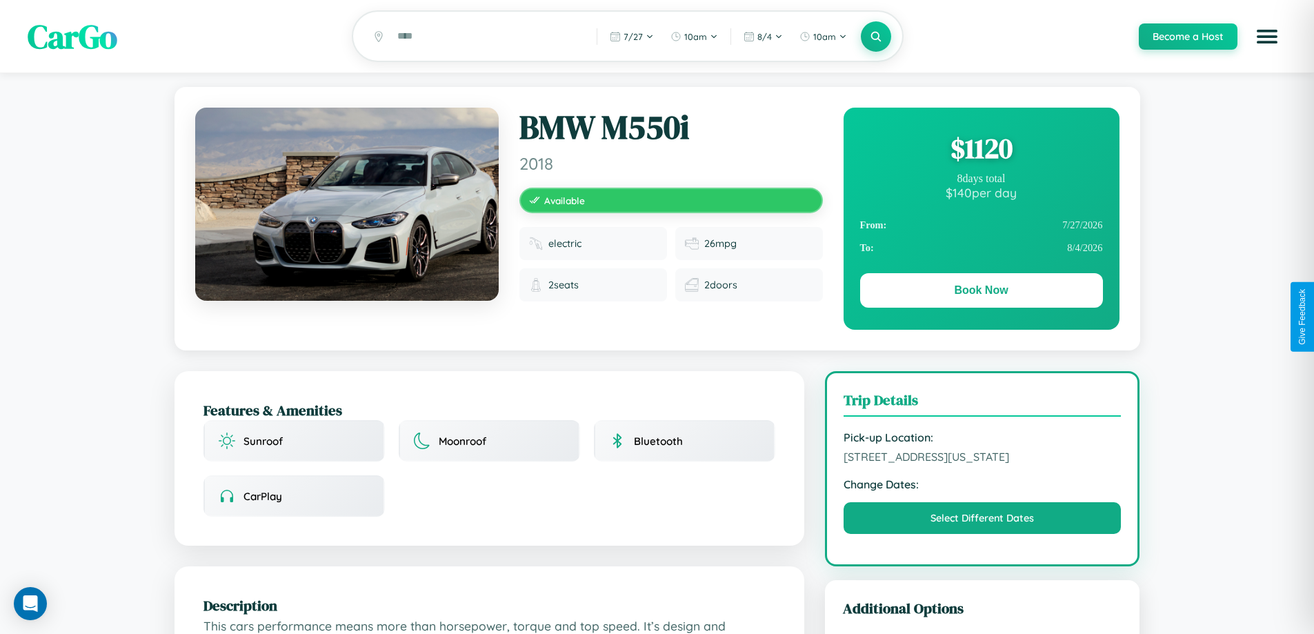
click at [981, 150] on div "$ 1120" at bounding box center [981, 148] width 243 height 37
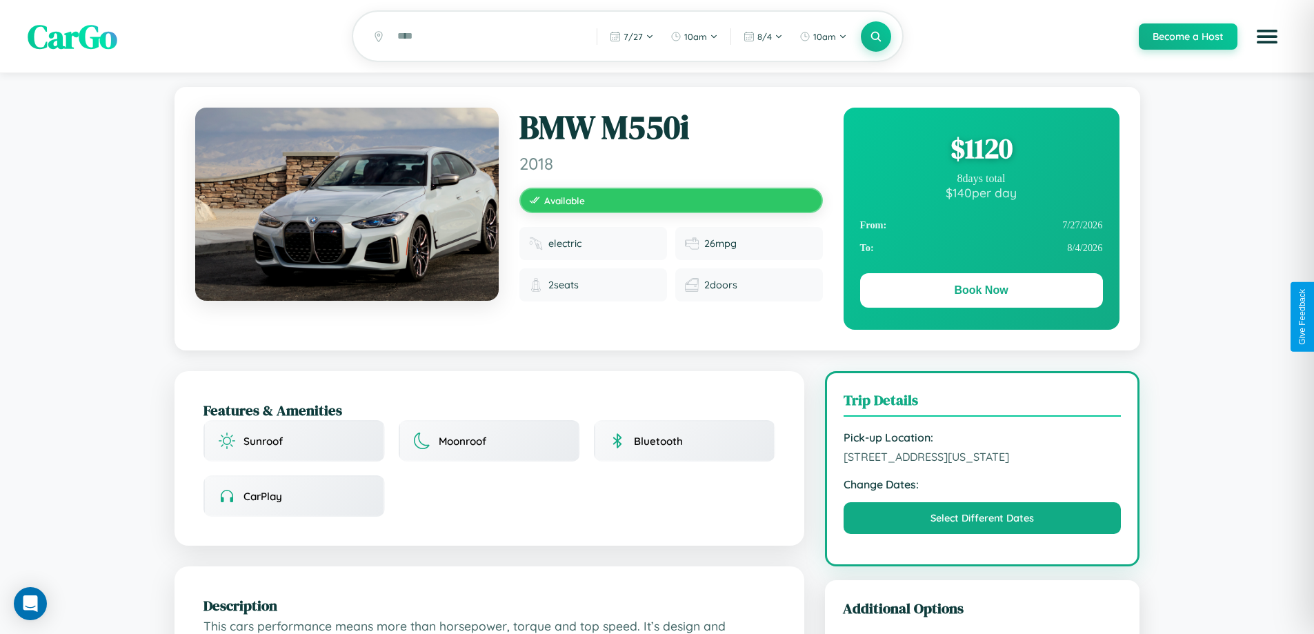
click at [981, 150] on div "$ 1120" at bounding box center [981, 148] width 243 height 37
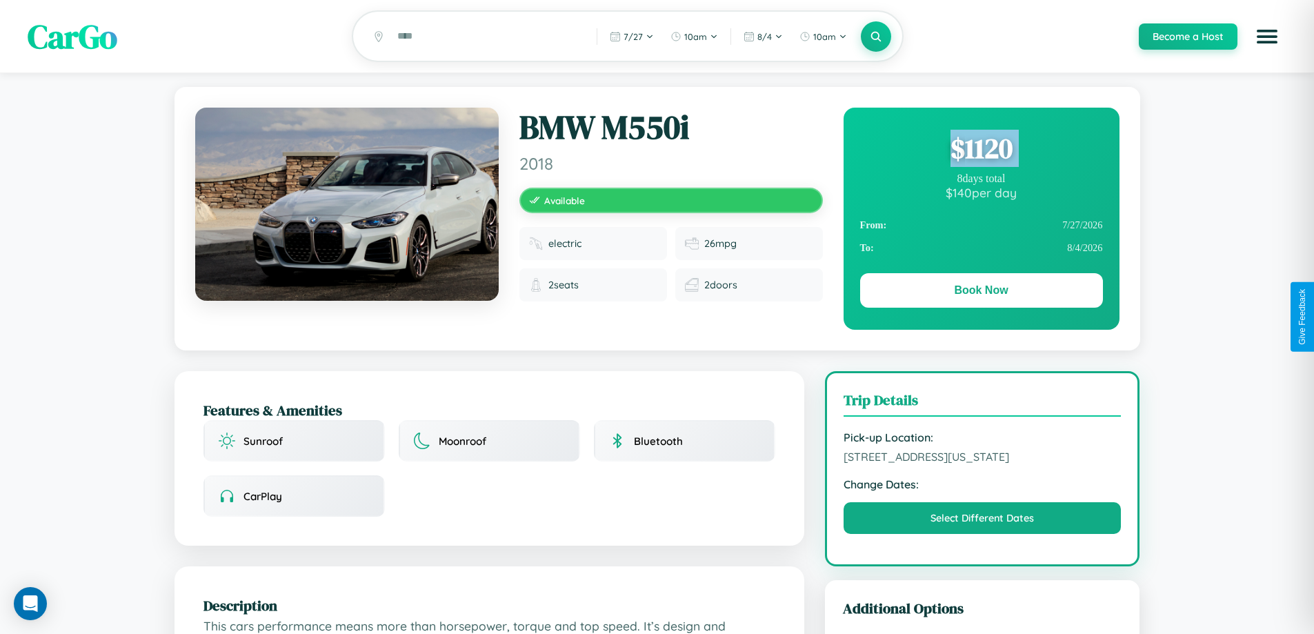
click at [981, 150] on div "$ 1120" at bounding box center [981, 148] width 243 height 37
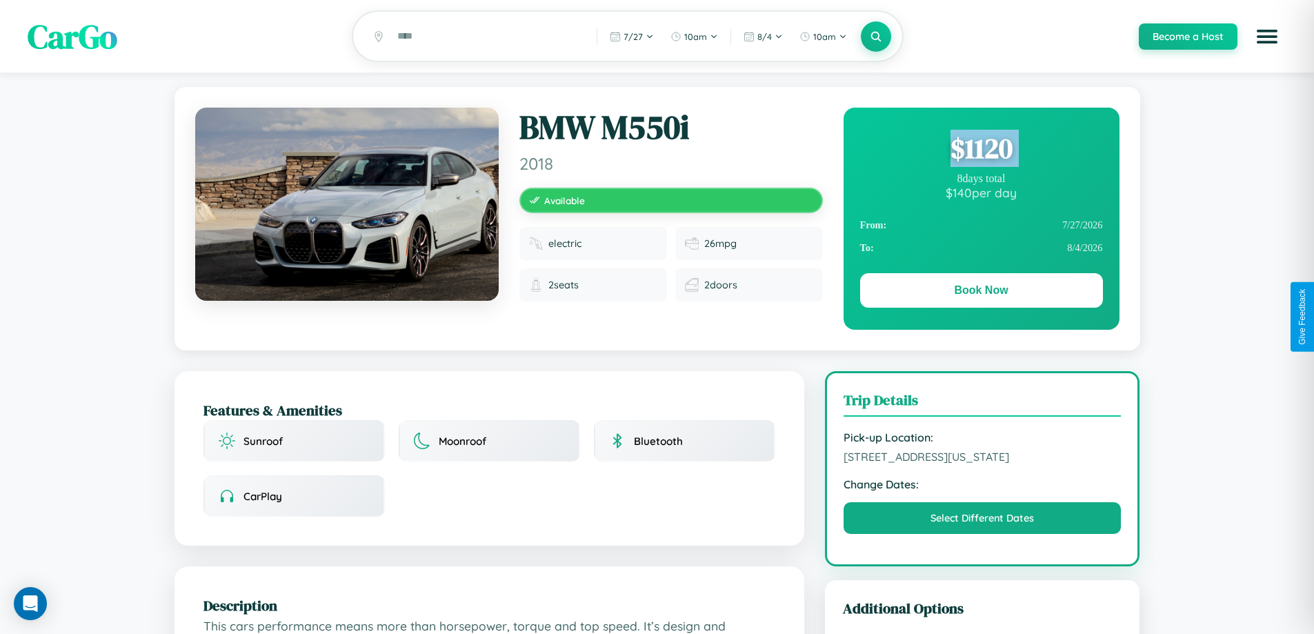
click at [981, 150] on div "$ 1120" at bounding box center [981, 148] width 243 height 37
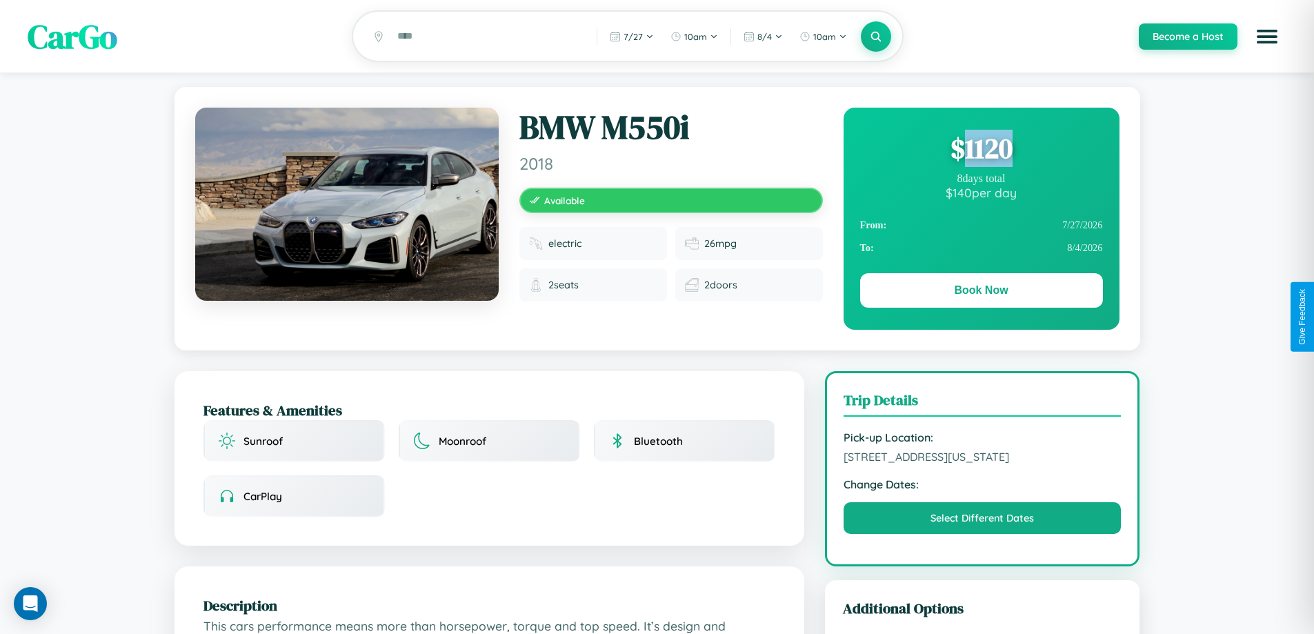
click at [981, 150] on div "$ 1120" at bounding box center [981, 148] width 243 height 37
